Goal: Information Seeking & Learning: Learn about a topic

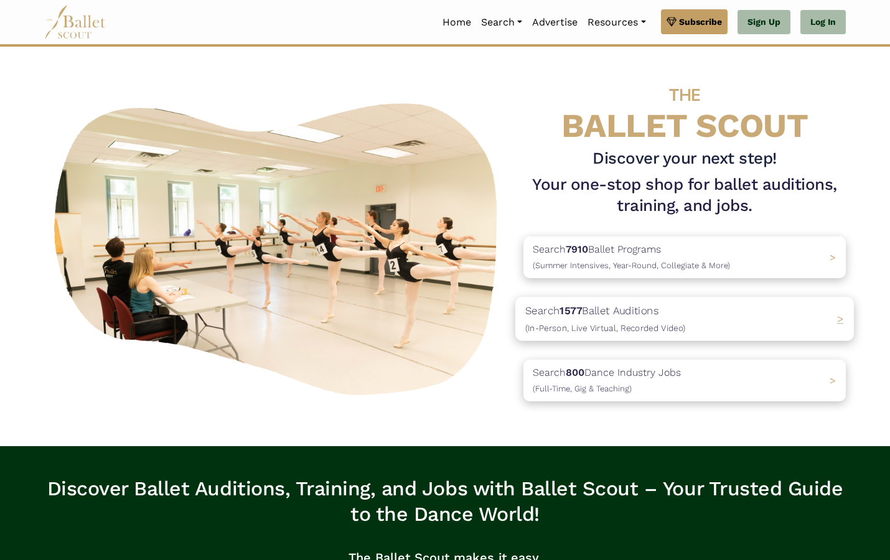
click at [661, 312] on p "Search 1577 Ballet Auditions (In-Person, Live Virtual, Recorded Video)" at bounding box center [605, 319] width 160 height 34
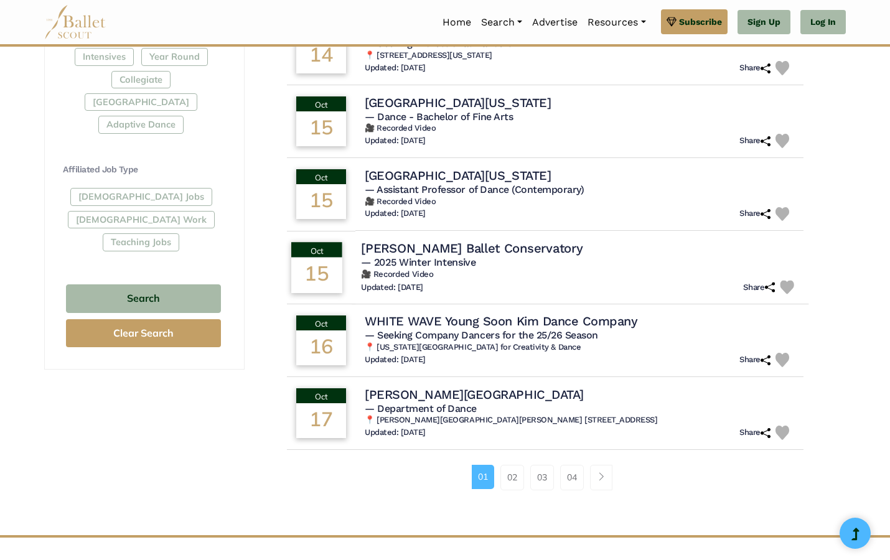
scroll to position [634, 0]
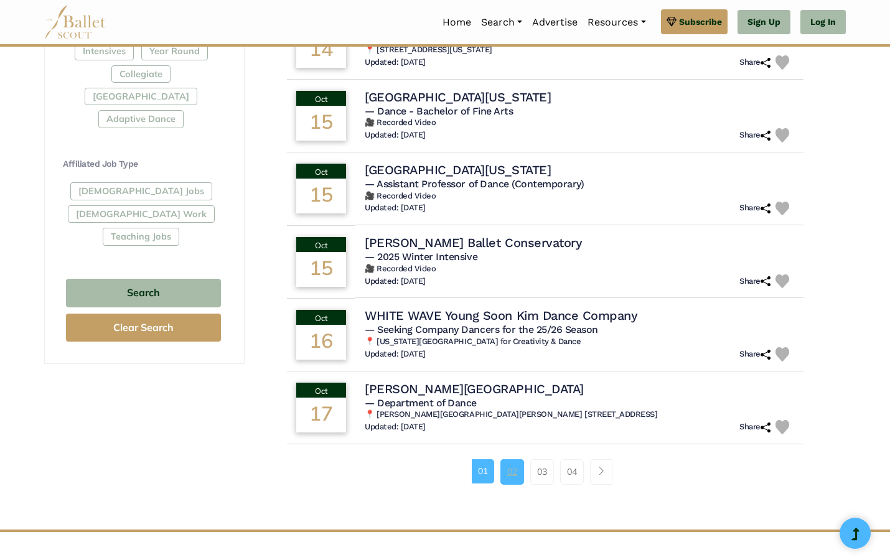
click at [509, 465] on link "02" at bounding box center [513, 471] width 24 height 25
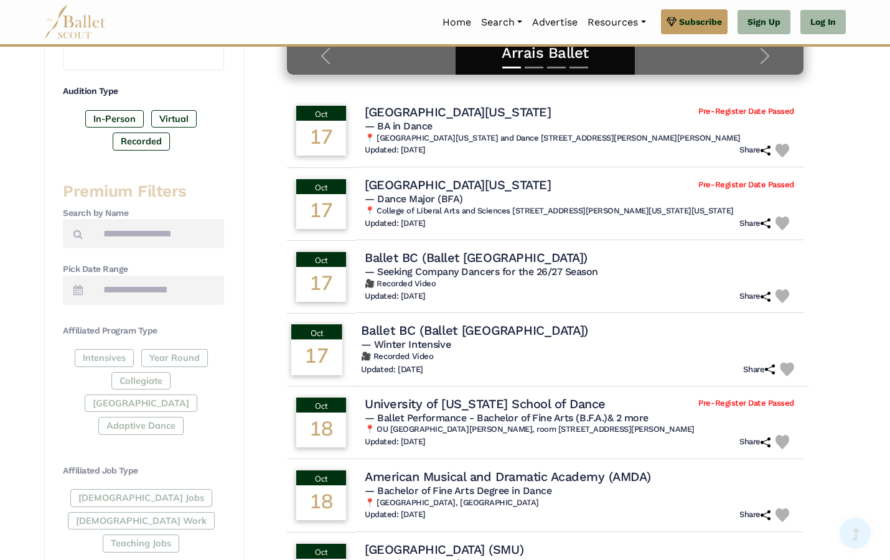
scroll to position [359, 0]
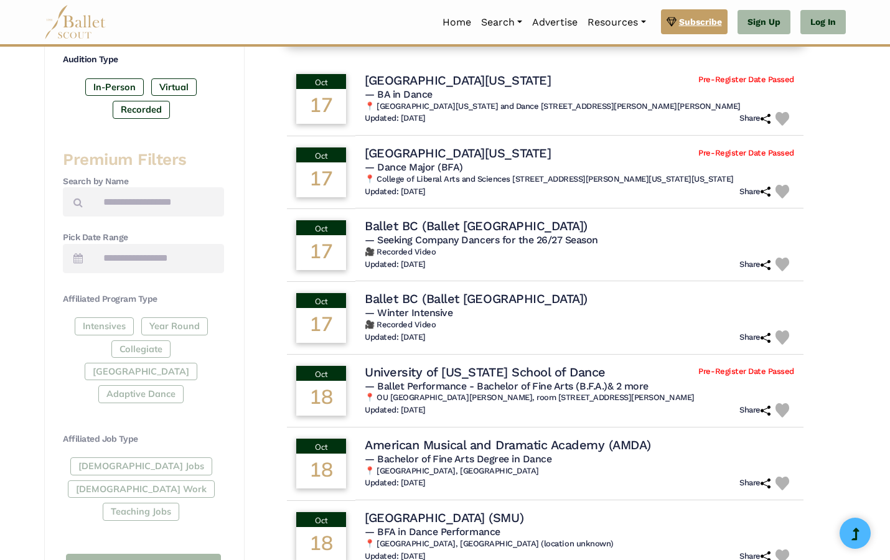
click at [697, 29] on link "Subscribe" at bounding box center [694, 21] width 67 height 25
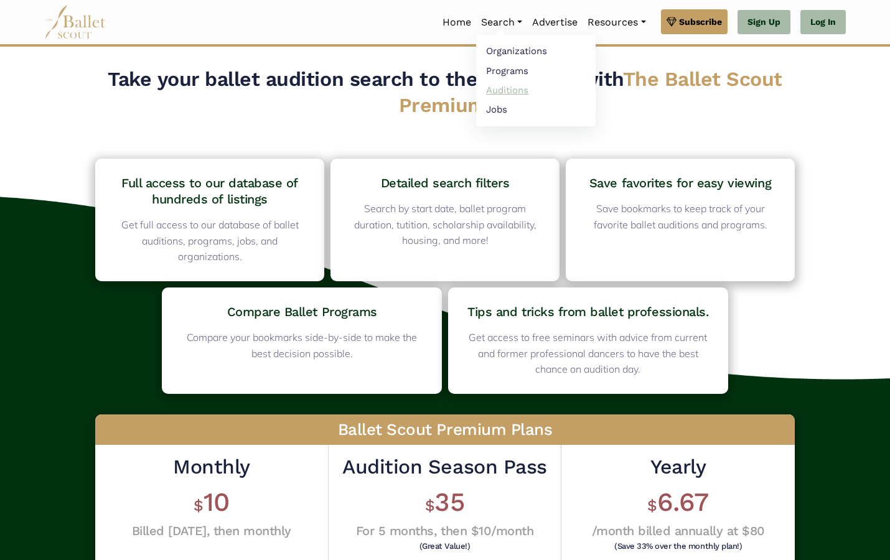
click at [497, 90] on link "Auditions" at bounding box center [536, 89] width 120 height 19
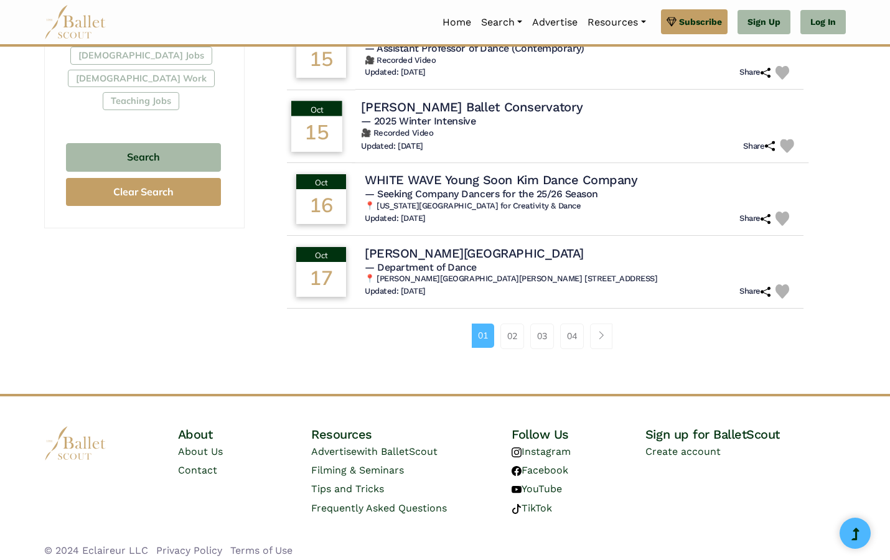
scroll to position [768, 0]
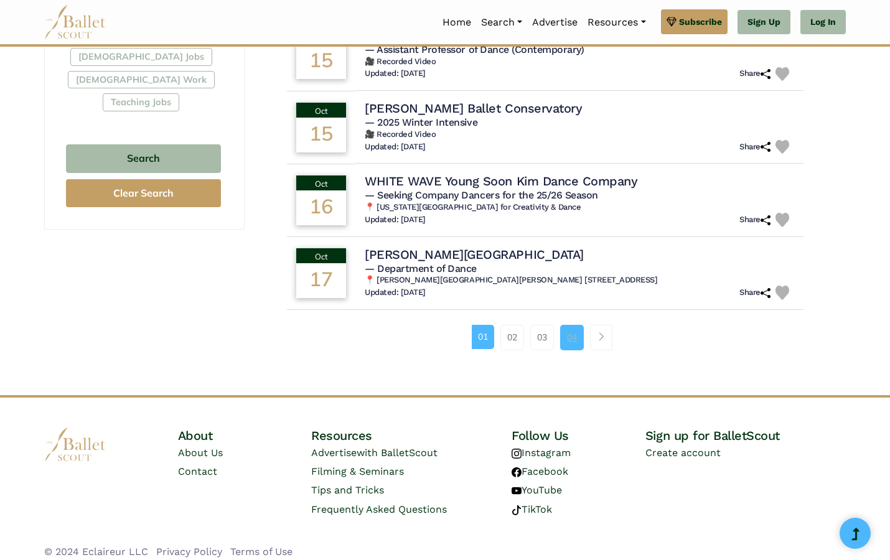
click at [577, 336] on link "04" at bounding box center [572, 337] width 24 height 25
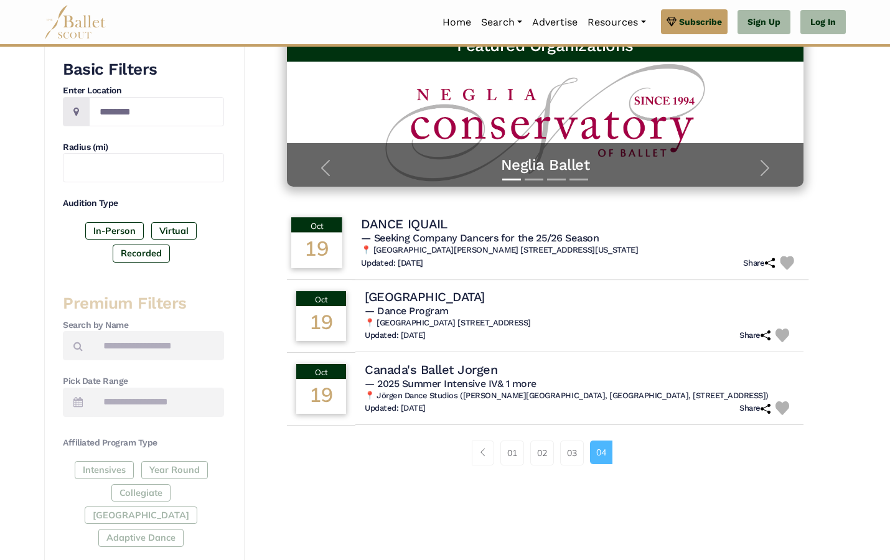
scroll to position [218, 0]
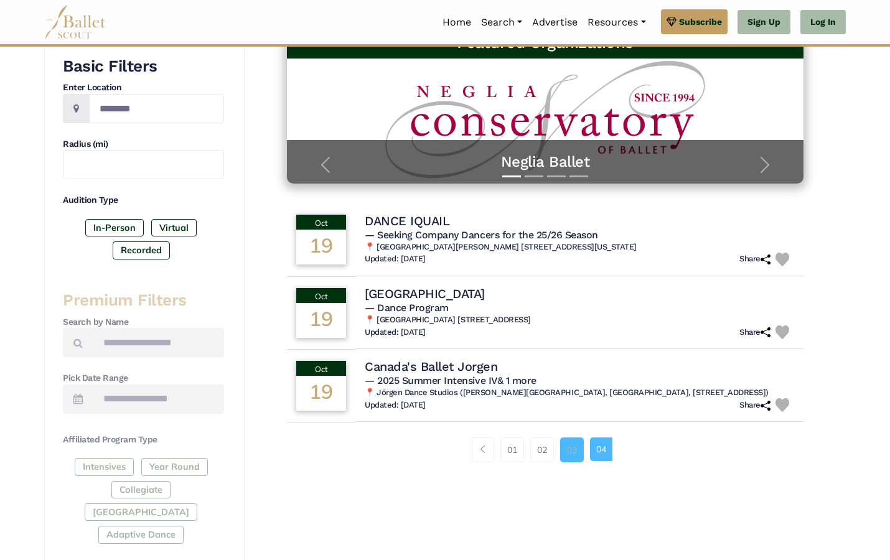
click at [577, 446] on link "03" at bounding box center [572, 450] width 24 height 25
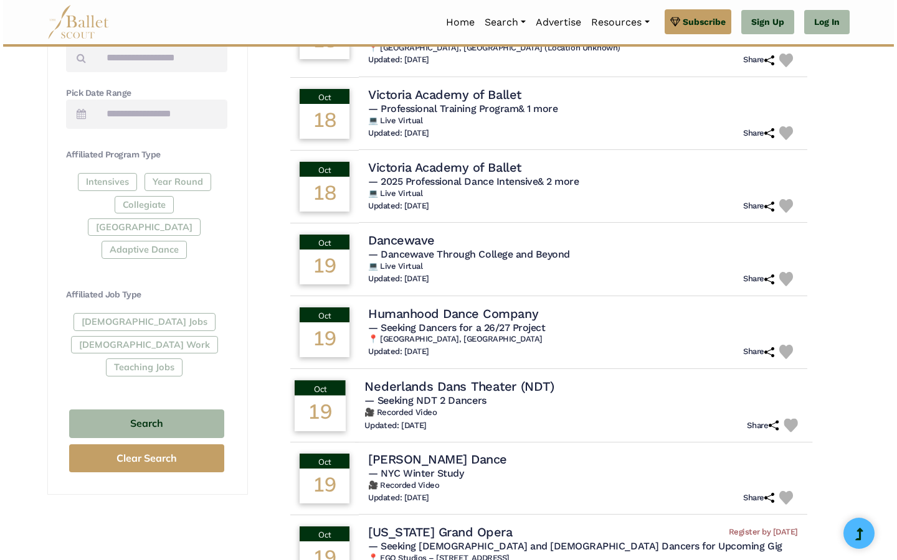
scroll to position [521, 0]
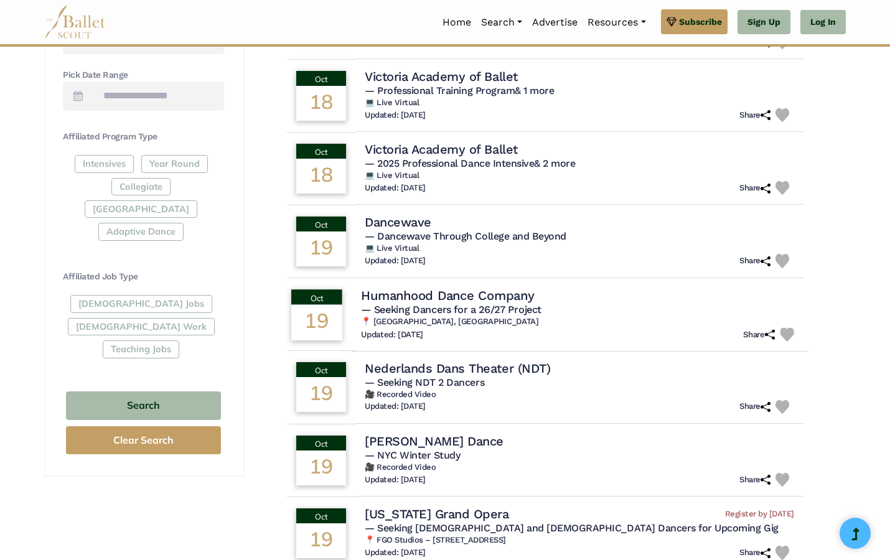
click at [534, 287] on h4 "Humanhood Dance Company" at bounding box center [447, 295] width 173 height 17
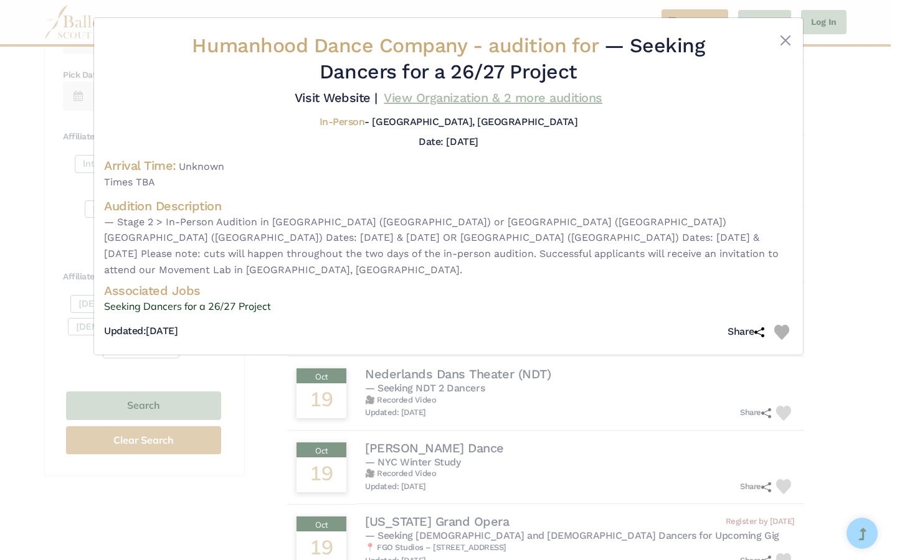
click at [503, 105] on link "View Organization & 2 more auditions" at bounding box center [493, 97] width 219 height 15
click at [842, 257] on div "Humanhood Dance Company - audition for — Seeking Dancers for a 26/27 Project Vi…" at bounding box center [448, 280] width 897 height 560
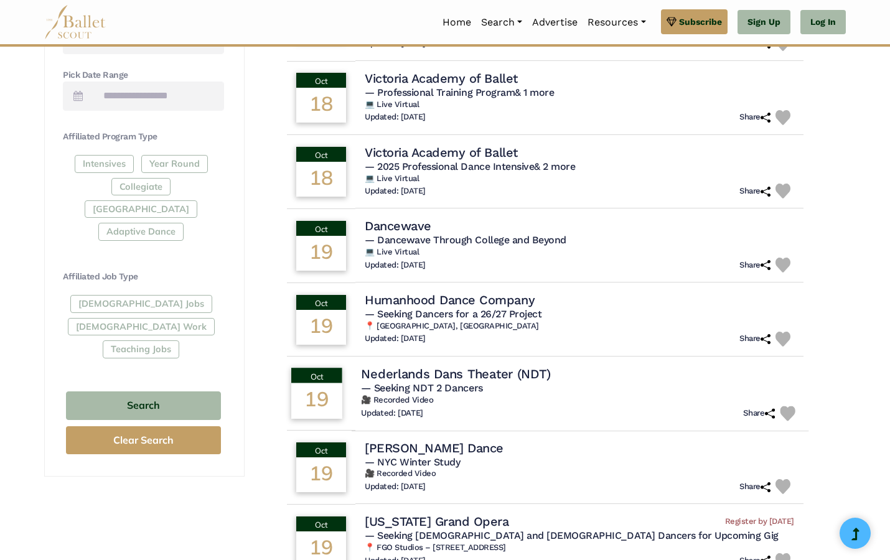
click at [683, 382] on h5 "— Seeking NDT 2 Dancers" at bounding box center [580, 388] width 438 height 13
click at [517, 365] on h4 "Nederlands Dans Theater (NDT)" at bounding box center [455, 373] width 189 height 17
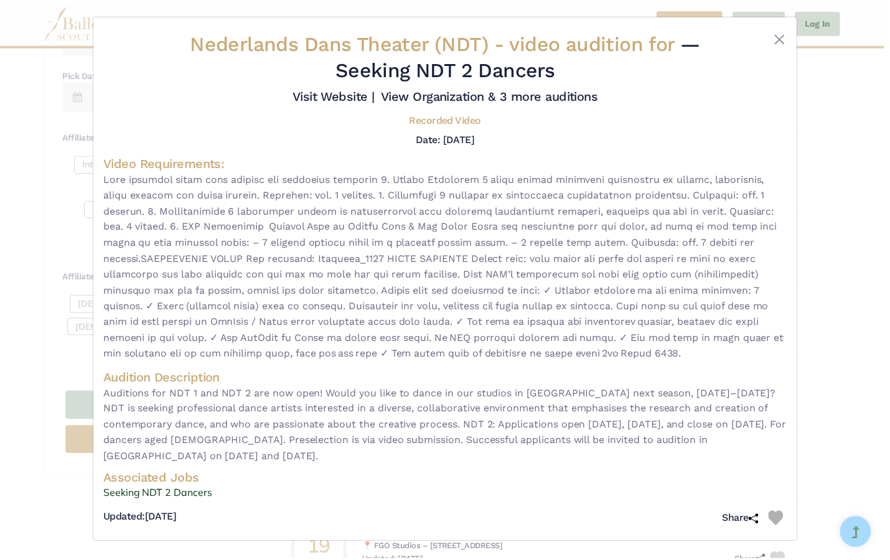
scroll to position [11, 0]
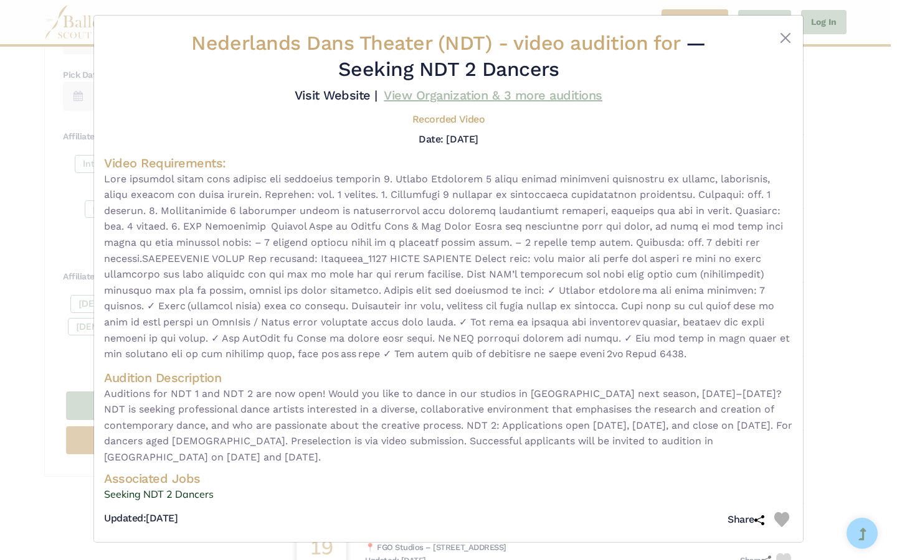
click at [470, 102] on link "View Organization & 3 more auditions" at bounding box center [493, 95] width 219 height 15
click at [852, 247] on div "Nederlands Dans Theater (NDT) - video audition for — Seeking NDT 2 Dancers Visi…" at bounding box center [448, 280] width 897 height 560
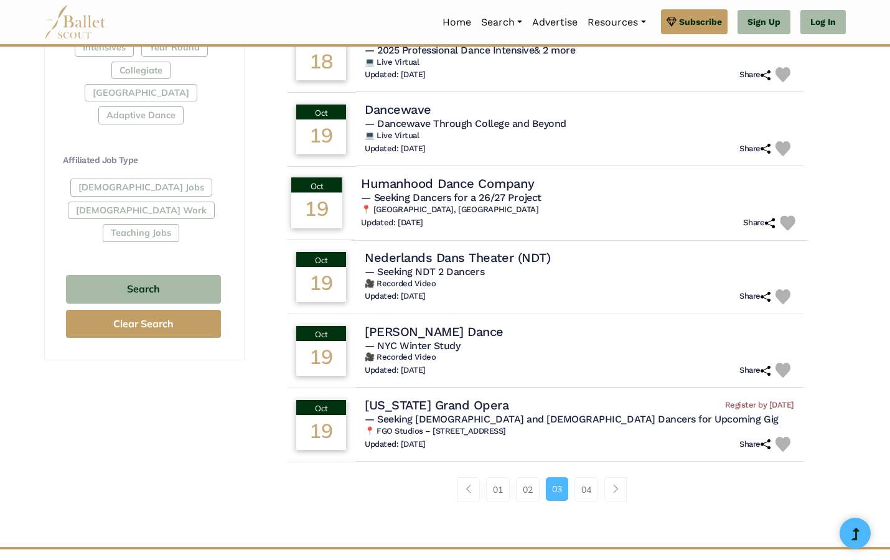
scroll to position [642, 0]
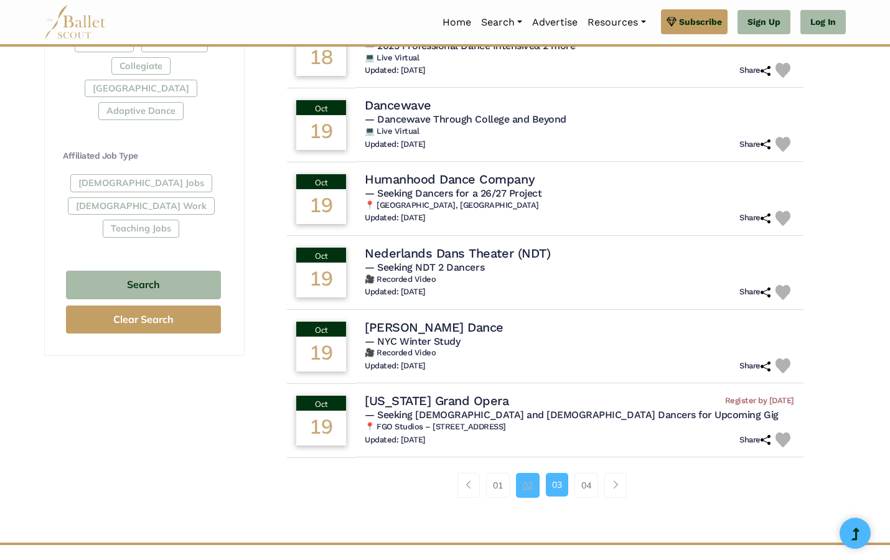
click at [527, 473] on link "02" at bounding box center [528, 485] width 24 height 25
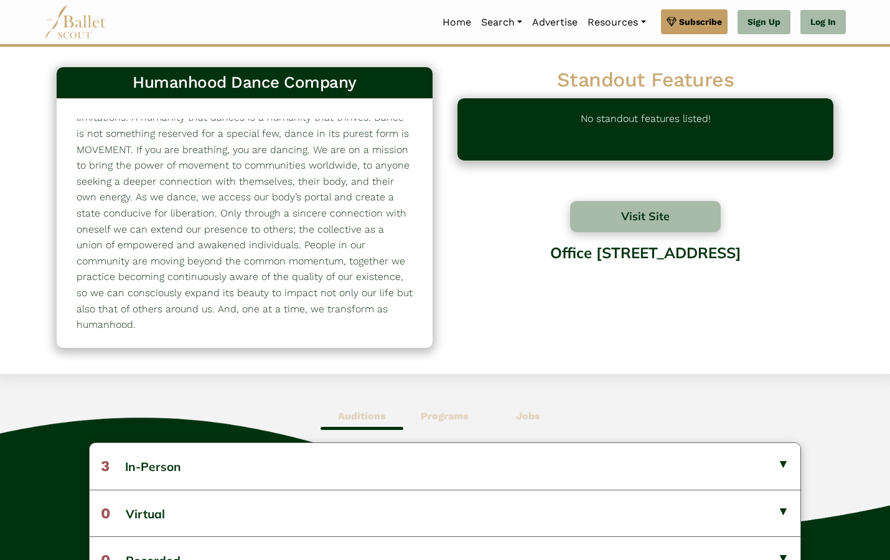
scroll to position [24, 0]
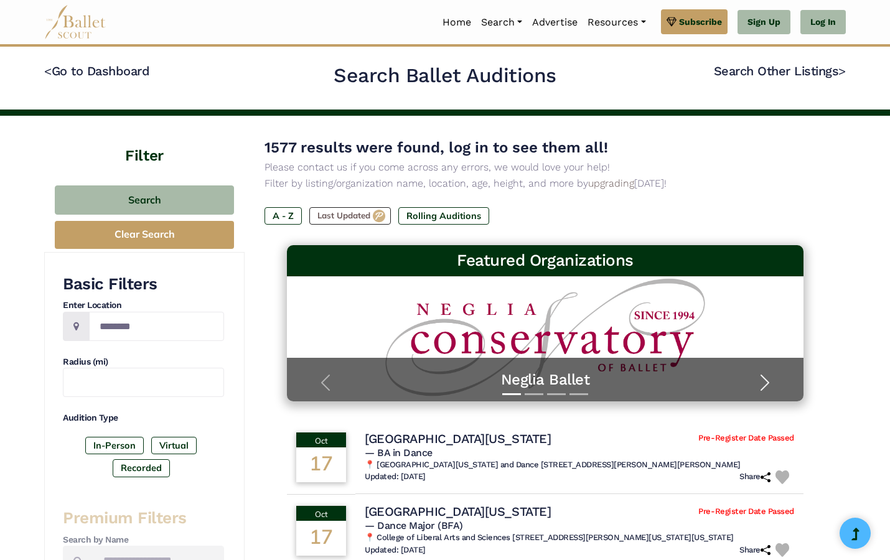
click at [771, 377] on span "button" at bounding box center [765, 383] width 20 height 20
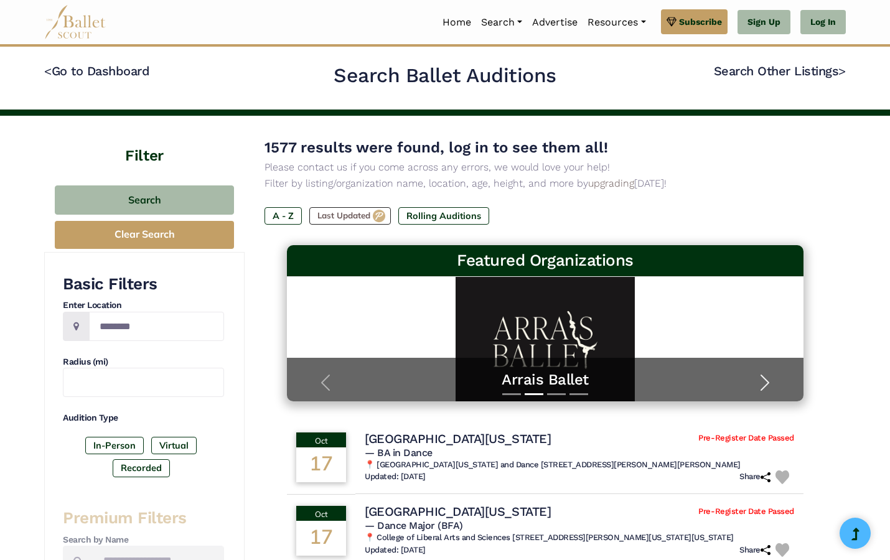
click at [771, 377] on span "button" at bounding box center [765, 383] width 20 height 20
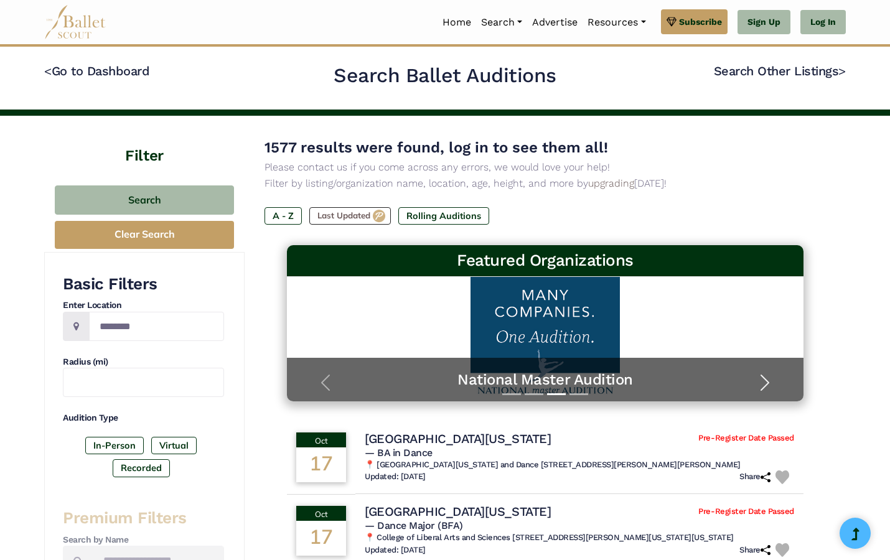
click at [771, 377] on span "button" at bounding box center [765, 383] width 20 height 20
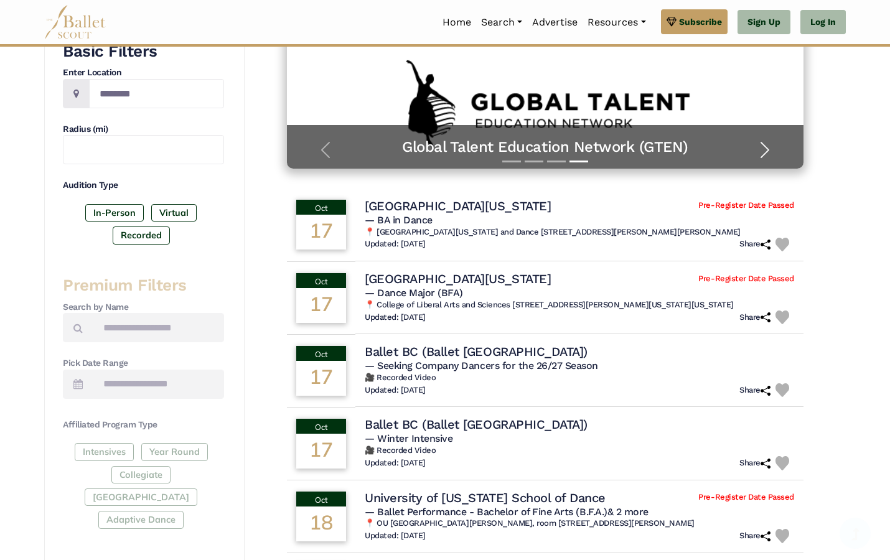
scroll to position [286, 0]
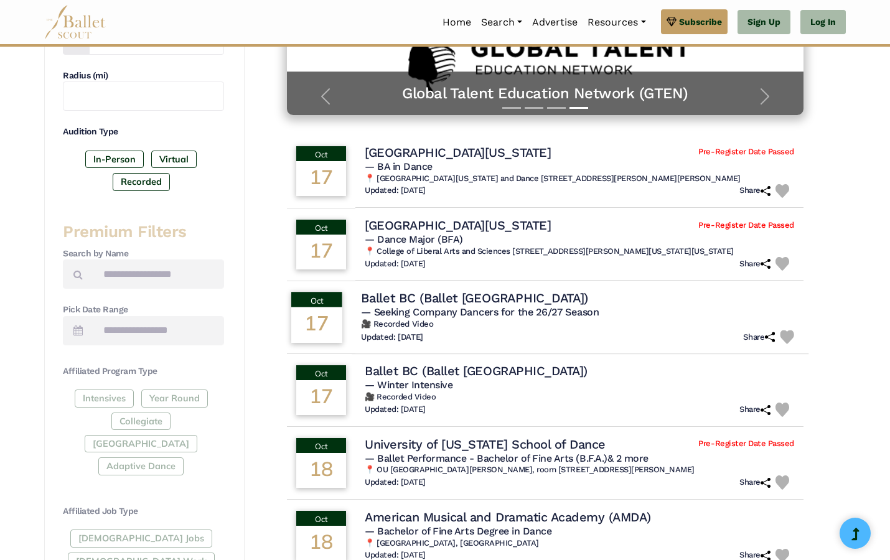
click at [564, 298] on h4 "Ballet BC (Ballet British Columbia)" at bounding box center [474, 298] width 227 height 17
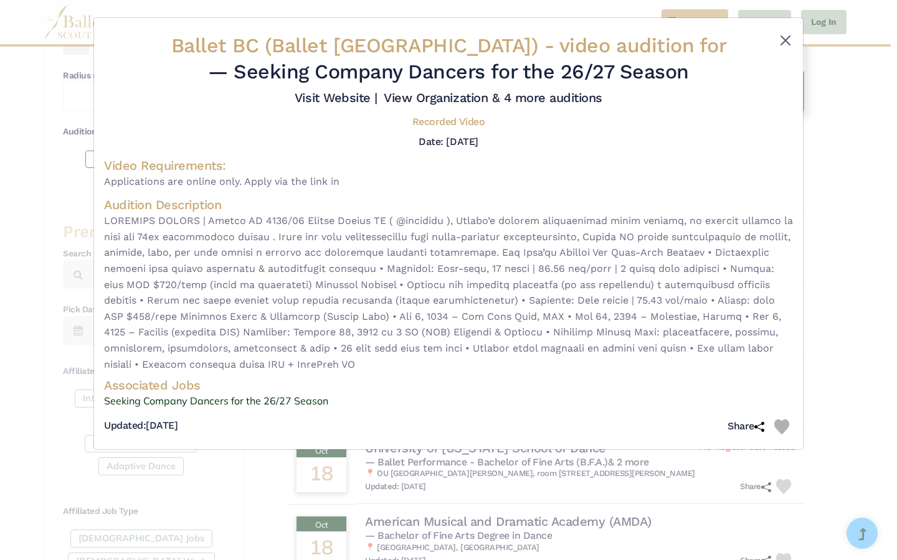
click at [788, 39] on button "Close" at bounding box center [785, 40] width 15 height 15
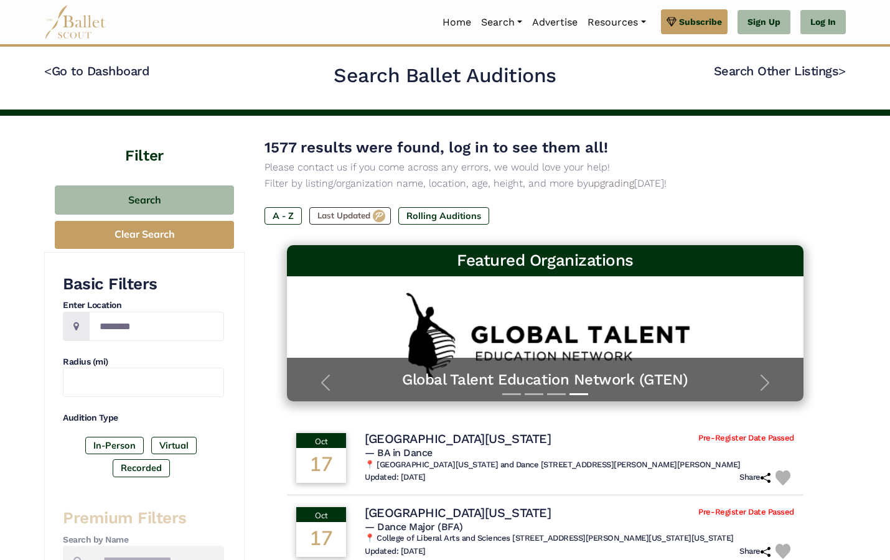
scroll to position [0, 0]
